Goal: Find specific page/section: Find specific page/section

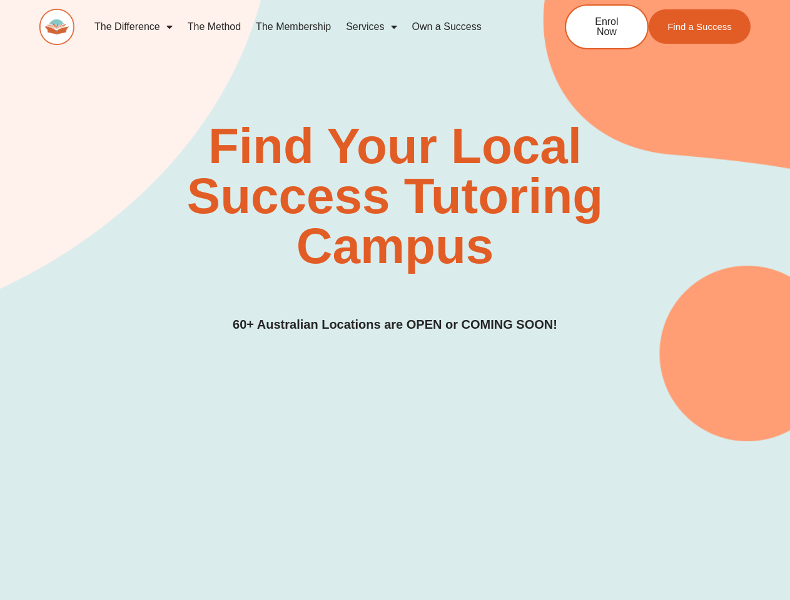
click at [395, 300] on div "Find Your Local Success Tutoring Campus 60+ Australian Locations are OPEN or CO…" at bounding box center [394, 227] width 711 height 213
click at [371, 27] on link "Services" at bounding box center [371, 27] width 66 height 29
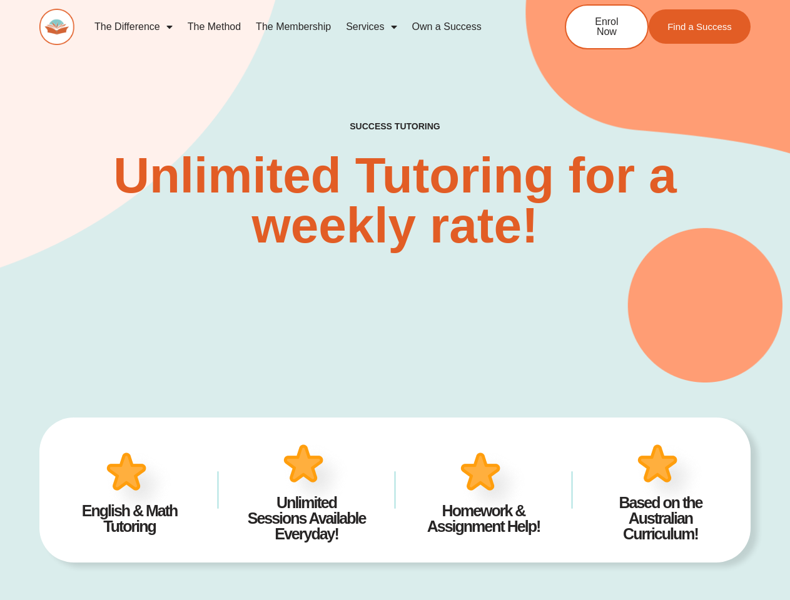
click at [395, 300] on div "SUCCESS TUTORING​ Unlimited Tutoring for a weekly rate!" at bounding box center [394, 166] width 711 height 431
click at [371, 27] on link "Services" at bounding box center [371, 27] width 66 height 29
